Goal: Information Seeking & Learning: Learn about a topic

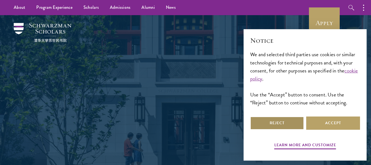
click at [257, 121] on button "Reject" at bounding box center [277, 122] width 54 height 13
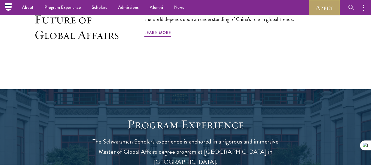
scroll to position [376, 0]
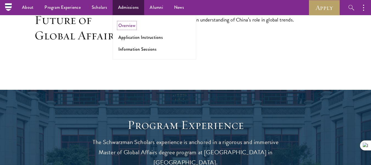
click at [123, 25] on link "Overview" at bounding box center [126, 25] width 17 height 6
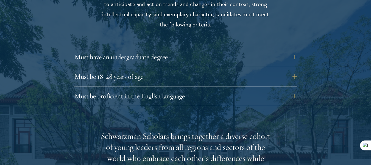
scroll to position [769, 0]
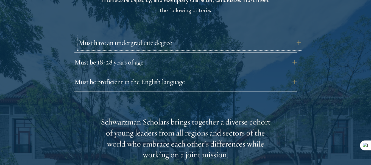
click at [298, 36] on button "Must have an undergraduate degree" at bounding box center [190, 42] width 223 height 13
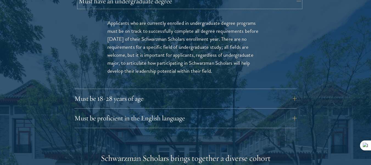
scroll to position [813, 0]
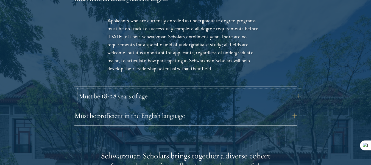
click at [299, 89] on button "Must be 18-28 years of age" at bounding box center [190, 95] width 223 height 13
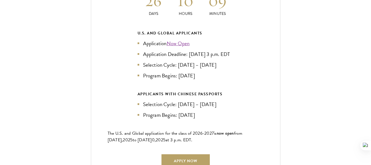
scroll to position [1267, 0]
click at [56, 154] on div "Current Selection Cycle: Countdown to [DATE] Application Deadline 26 Days 10 Ho…" at bounding box center [185, 66] width 316 height 234
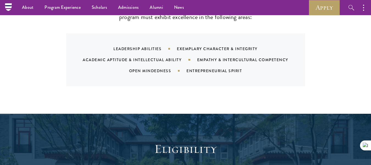
scroll to position [581, 0]
